Goal: Find specific page/section

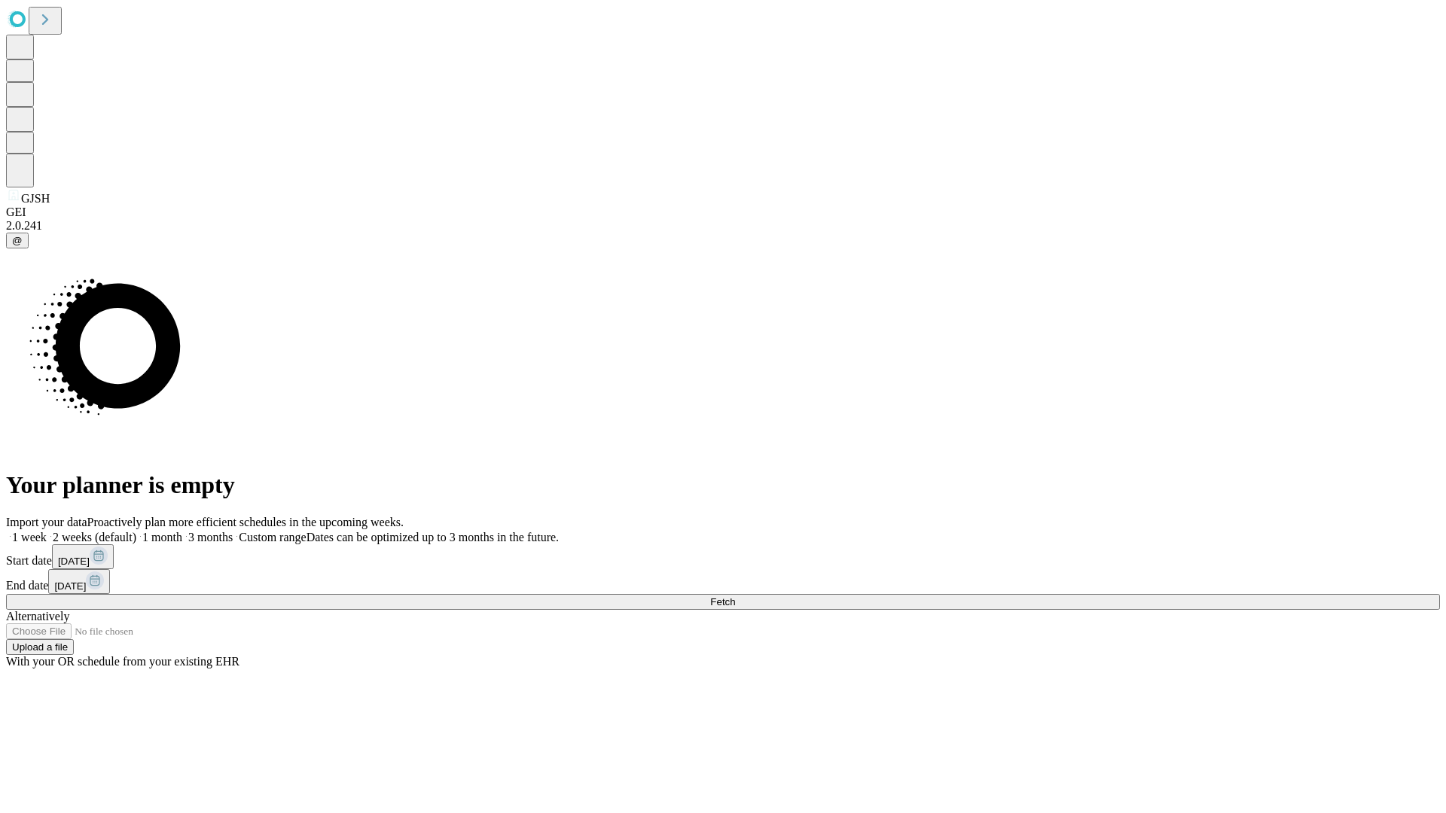
click at [735, 597] on span "Fetch" at bounding box center [722, 602] width 25 height 11
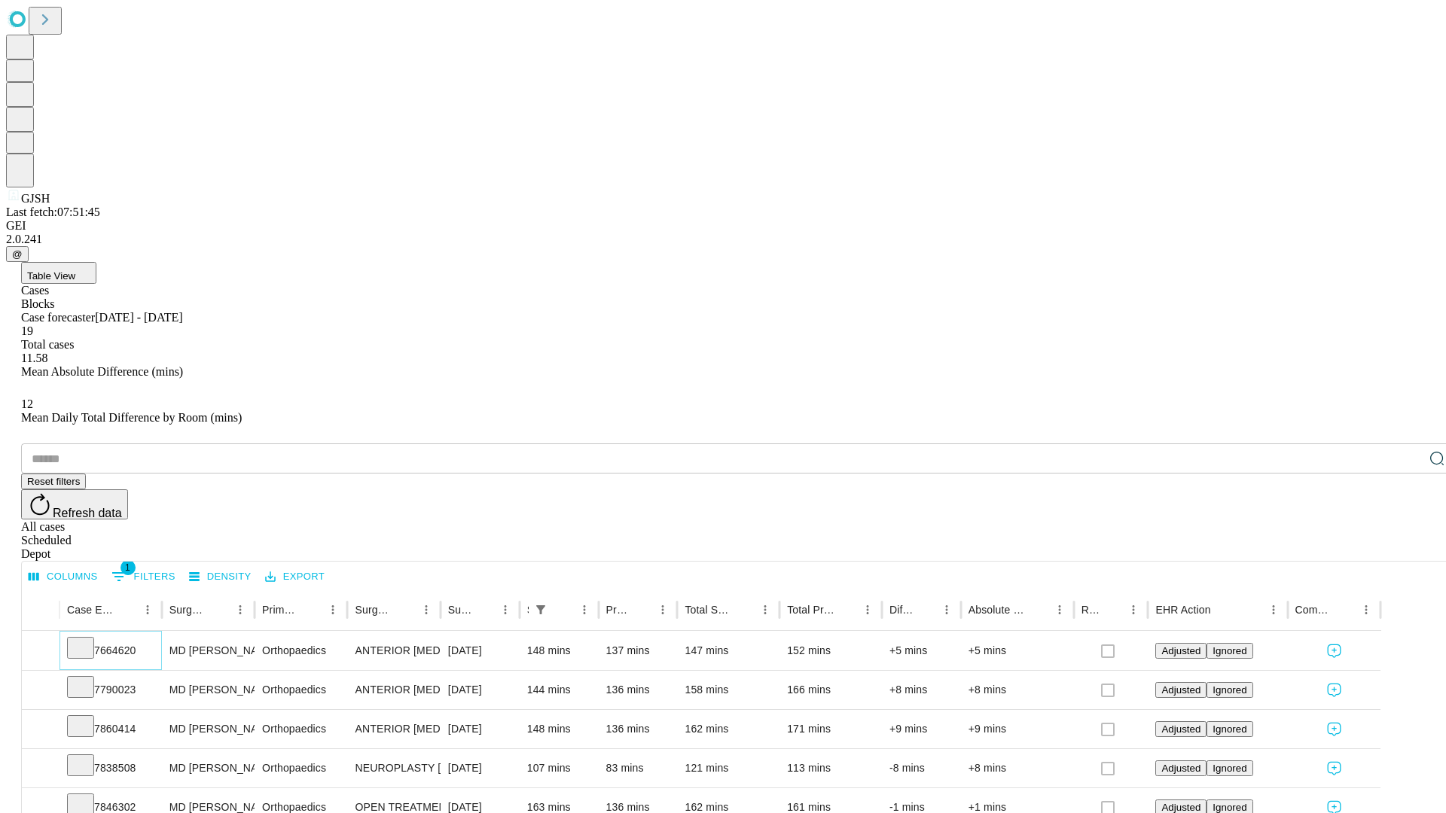
click at [88, 639] on icon at bounding box center [80, 646] width 15 height 15
